Goal: Find specific page/section: Find specific page/section

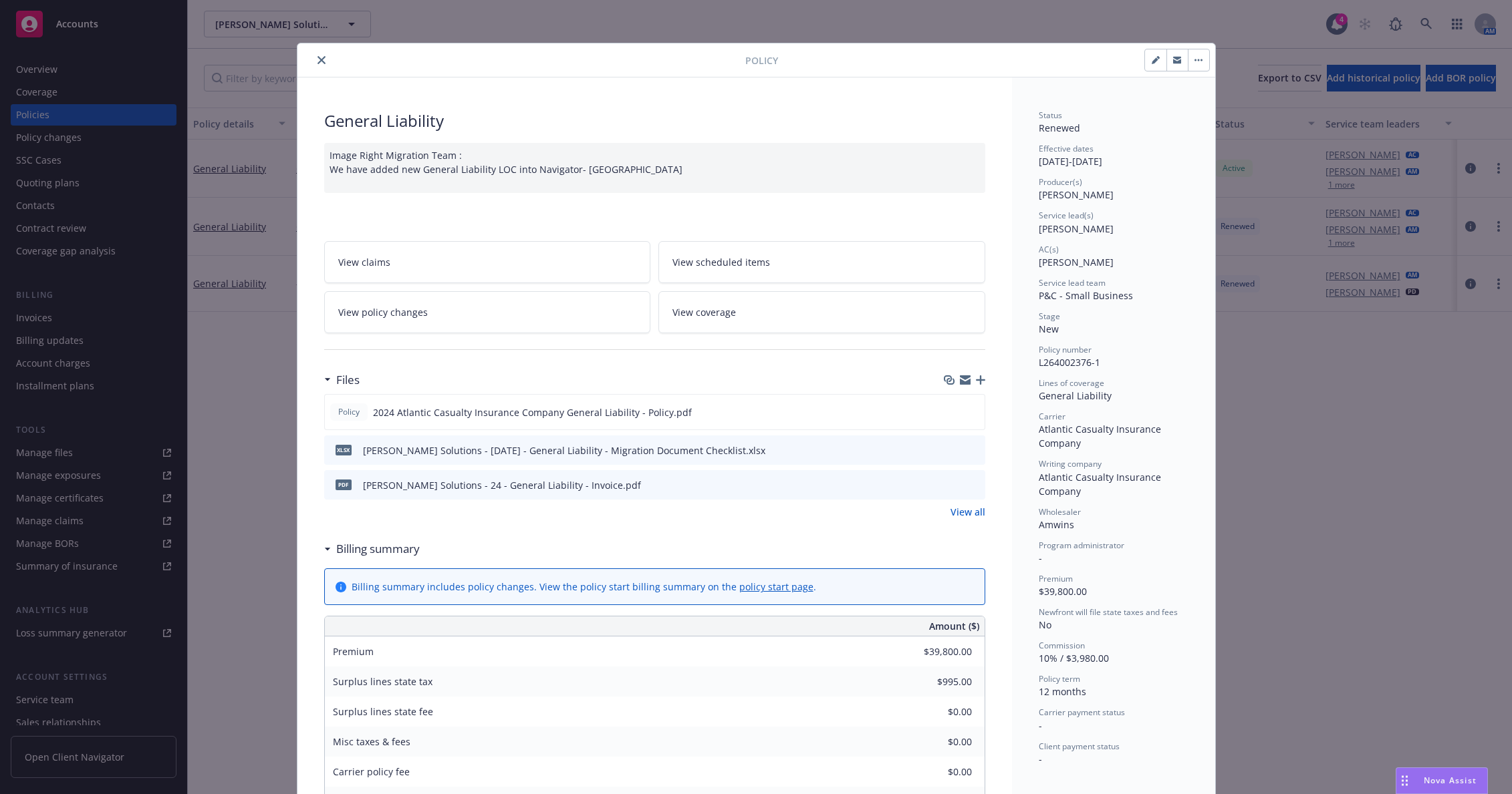
scroll to position [40, 0]
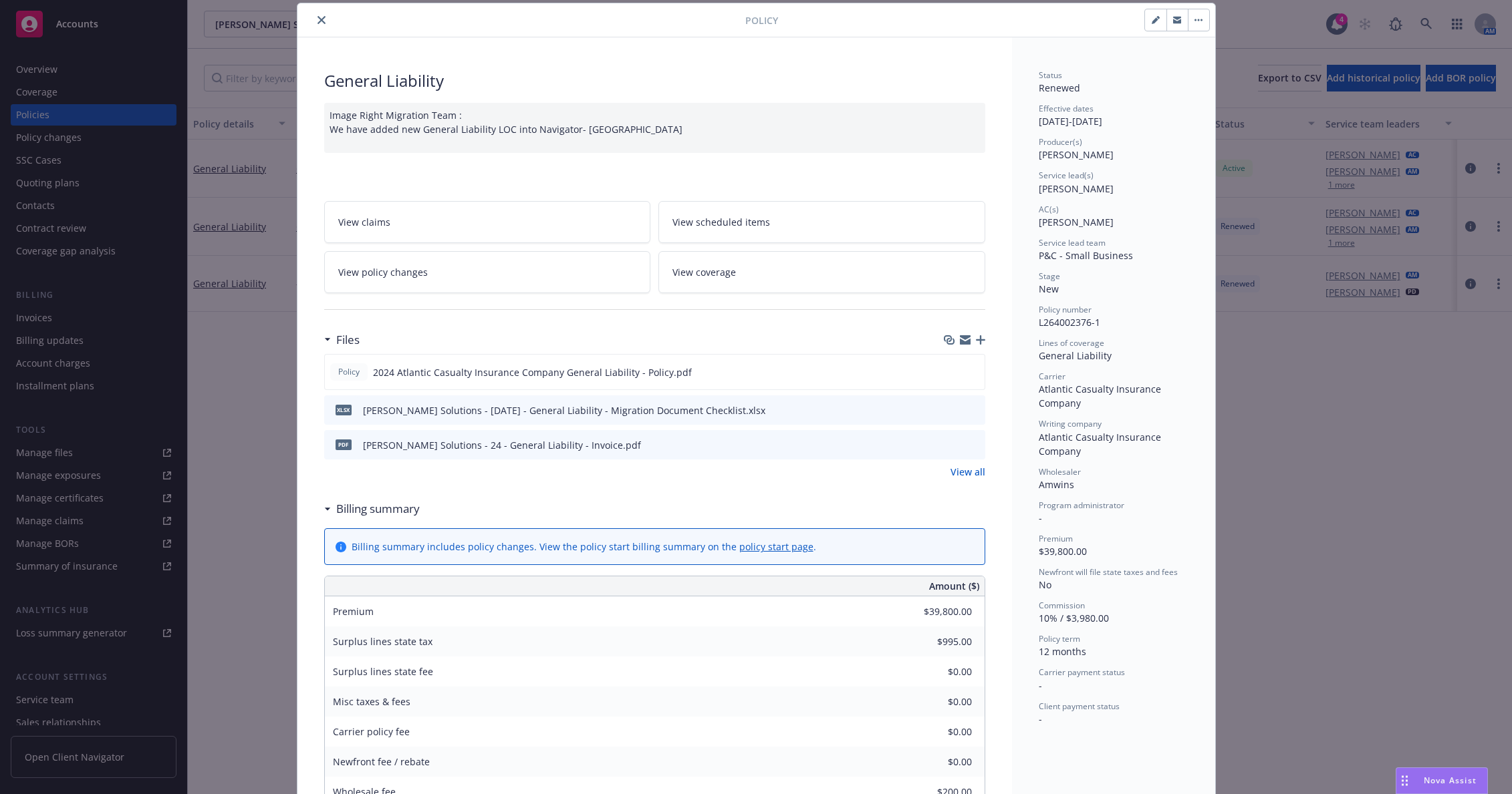
click at [323, 17] on button "close" at bounding box center [322, 20] width 16 height 16
click at [320, 17] on span "[PERSON_NAME] Solutions" at bounding box center [272, 24] width 115 height 14
